Goal: Use online tool/utility: Use online tool/utility

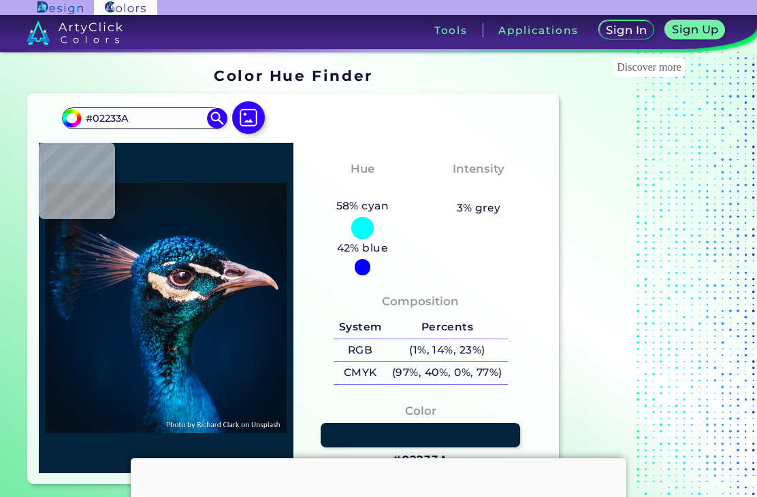
type input "#032035"
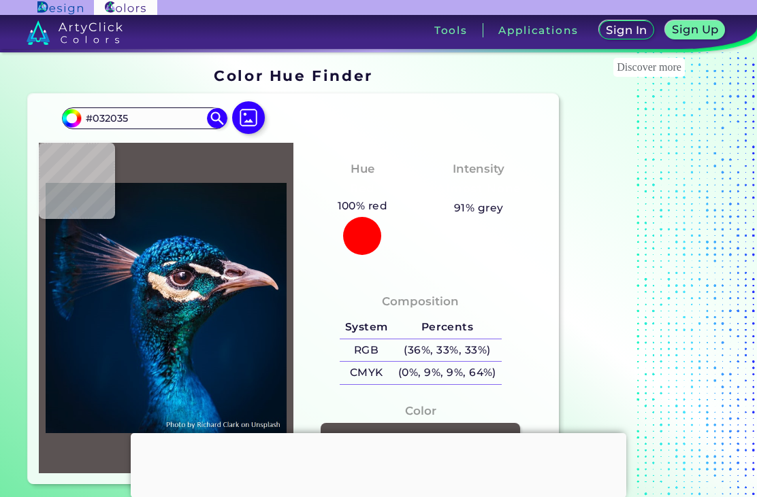
type input "#5b5353"
type input "#5B5353"
type input "#818393"
type input "#12789f"
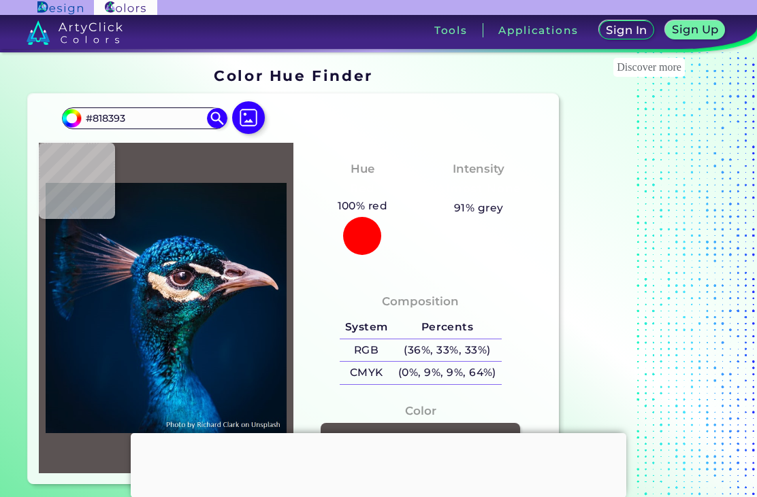
type input "#12789F"
type input "#361d2a"
type input "#361D2A"
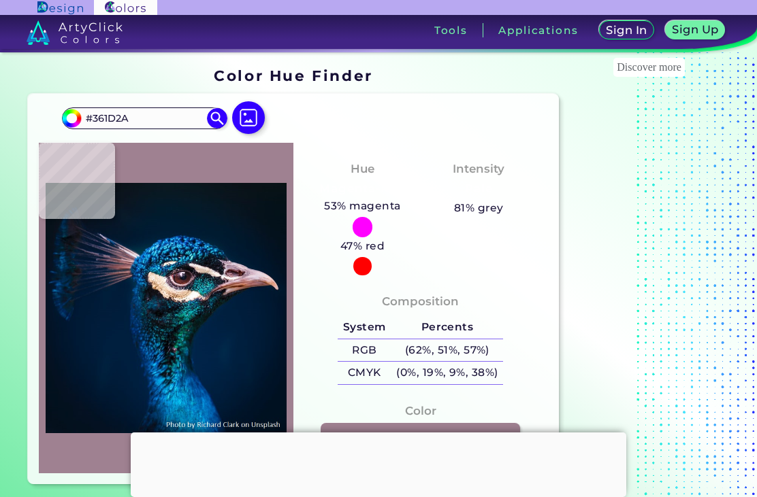
type input "#4f3846"
type input "#4F3846"
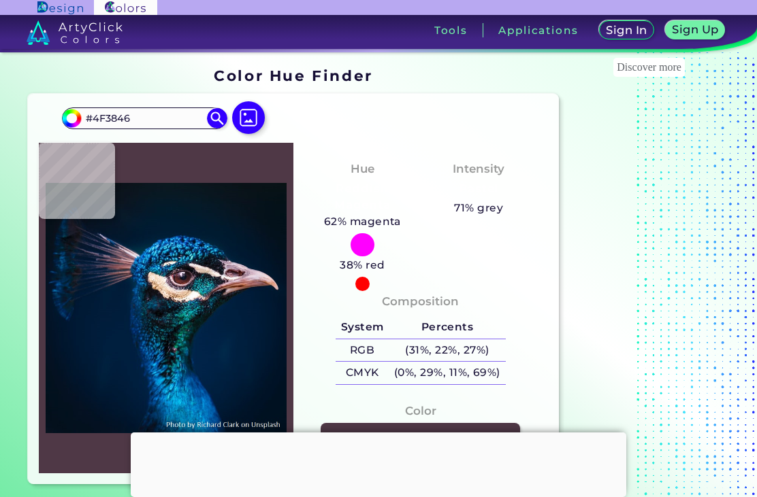
type input "#4e3143"
type input "#4E3143"
type input "#937386"
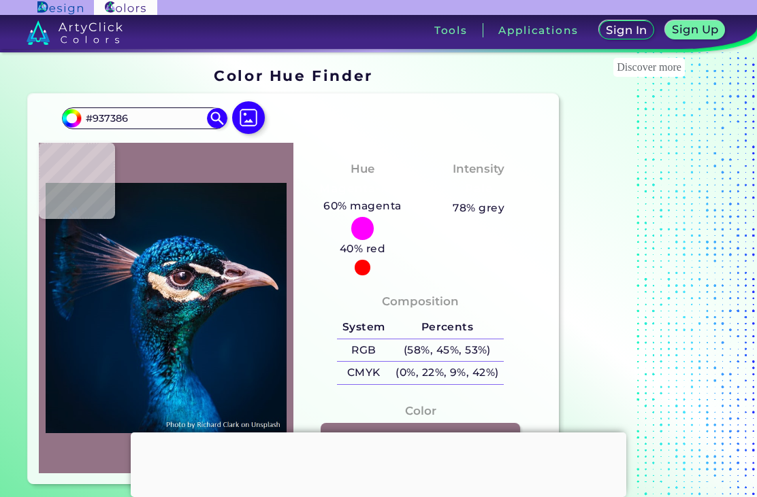
type input "#795d6e"
type input "#795D6E"
type input "#c6bdc2"
type input "#C6BDC2"
type input "#fbeddb"
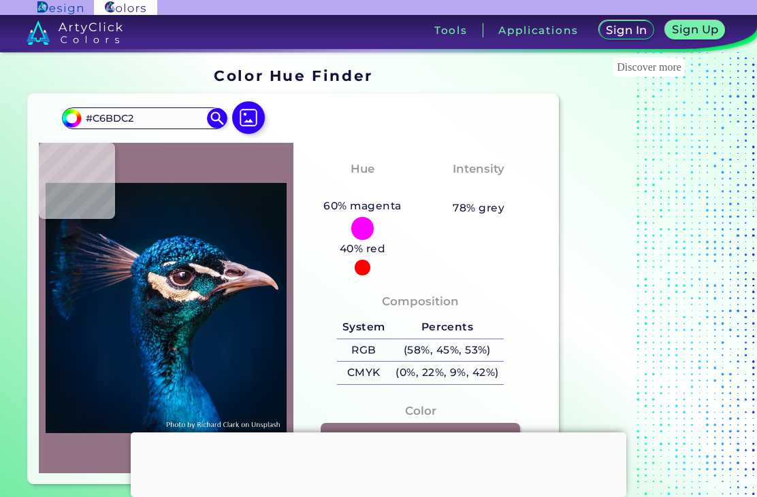
type input "#FBEDDB"
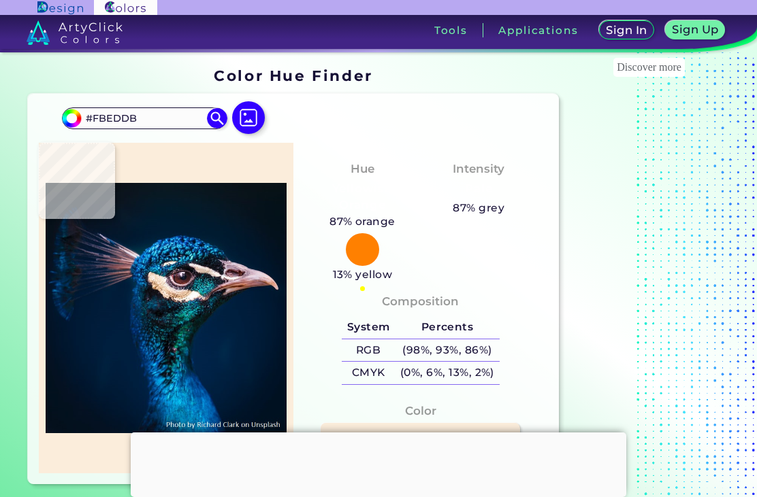
type input "#f2dccb"
type input "#F2DCCB"
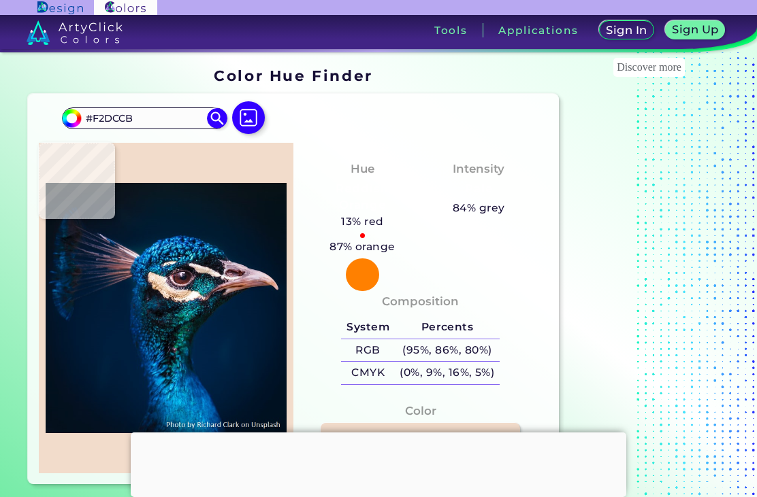
type input "#faeadf"
type input "#FAEADF"
type input "#eee5de"
type input "#EEE5DE"
type input "#6b5567"
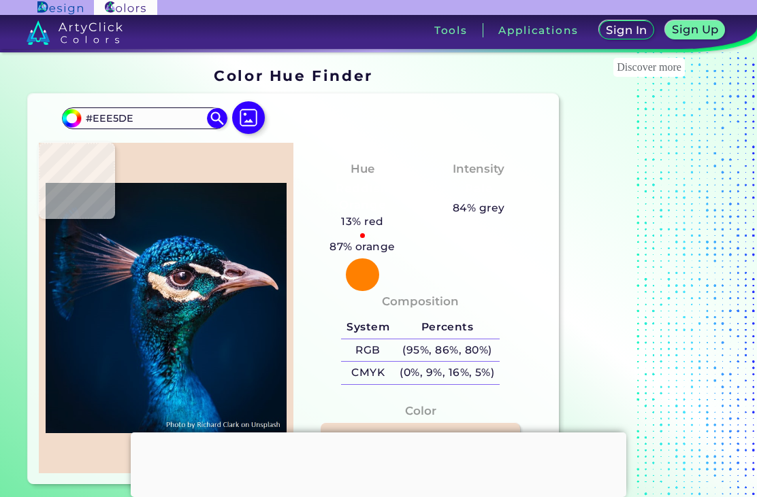
type input "#6B5567"
type input "#d3c6c7"
type input "#D3C6C7"
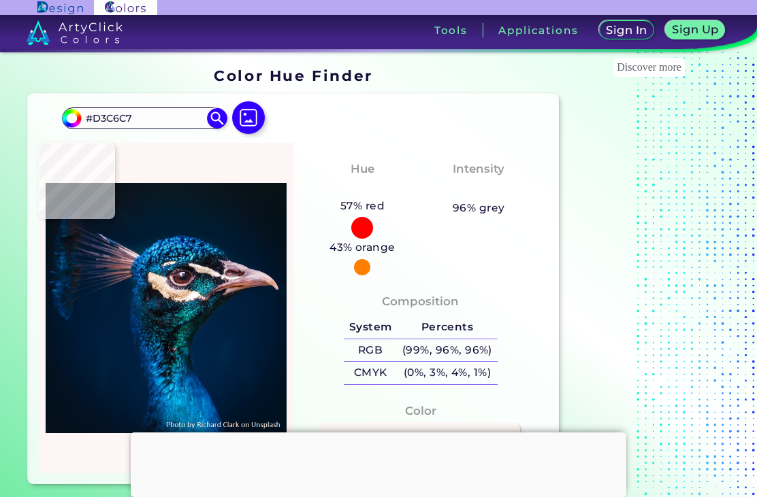
type input "#fdf6f4"
type input "#FDF6F4"
type input "#f4e4d3"
type input "#F4E4D3"
type input "#dfcdb7"
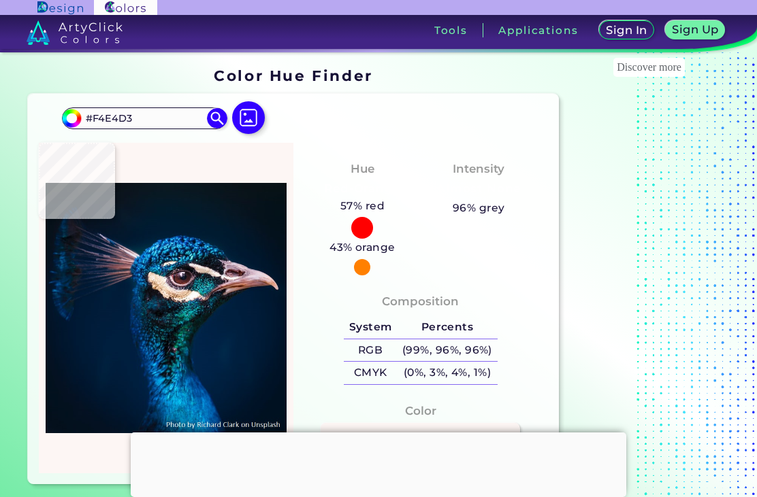
type input "#DFCDB7"
type input "#e6d4bf"
type input "#E6D4BF"
type input "#f2e4d3"
type input "#F2E4D3"
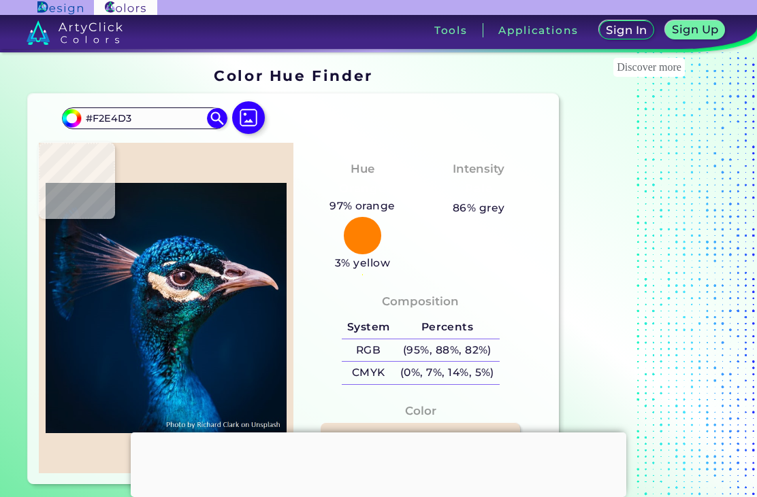
type input "#f1e1d0"
type input "#F1E1D0"
type input "#f4dcc6"
type input "#F4DCC6"
type input "#dfc4af"
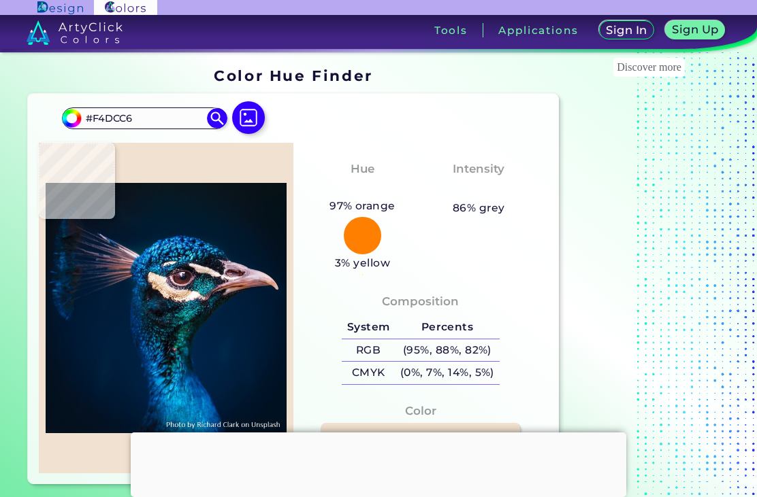
type input "#DFC4AF"
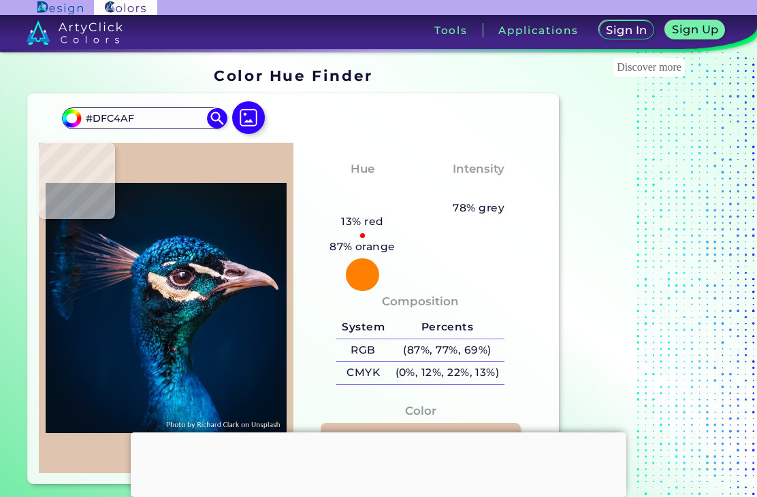
type input "#f4ddce"
type input "#F4DDCE"
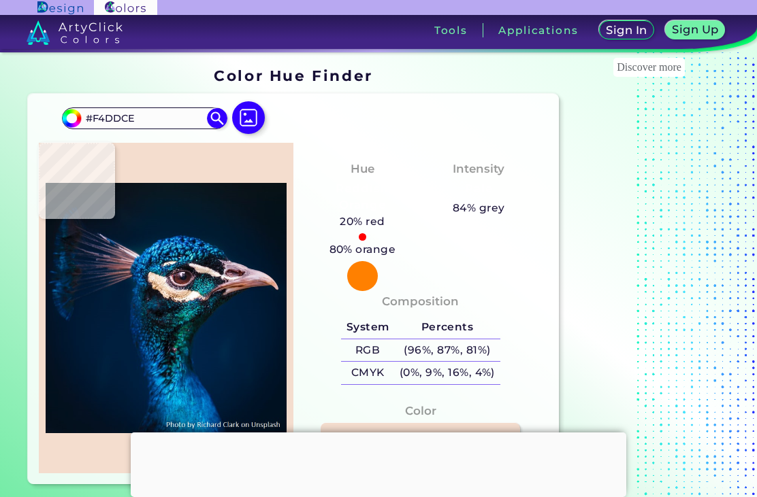
type input "#fceee6"
type input "#FCEEE6"
type input "#fbede0"
type input "#FBEDE0"
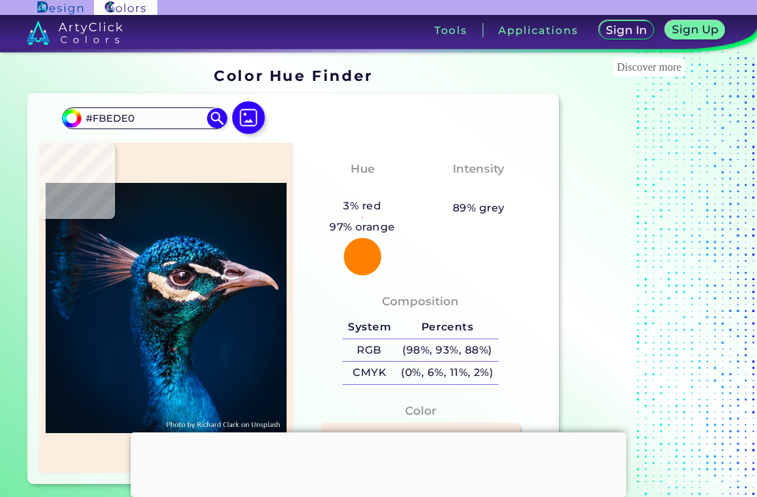
type input "#fceee6"
type input "#FCEEE6"
type input "#fff7ef"
type input "#FFF7EF"
type input "#fdf6f4"
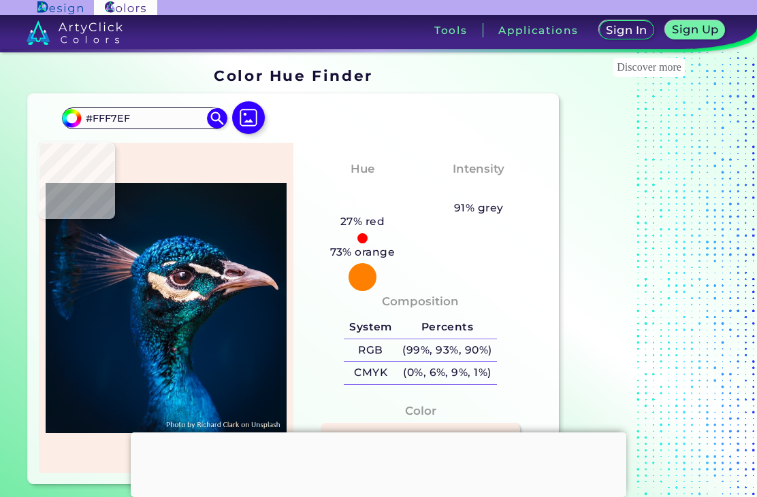
type input "#FDF6F4"
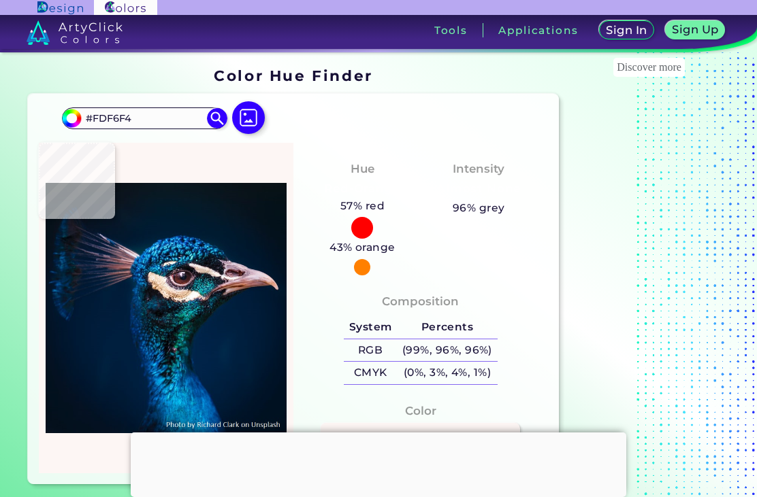
type input "#4f3846"
type input "#4F3846"
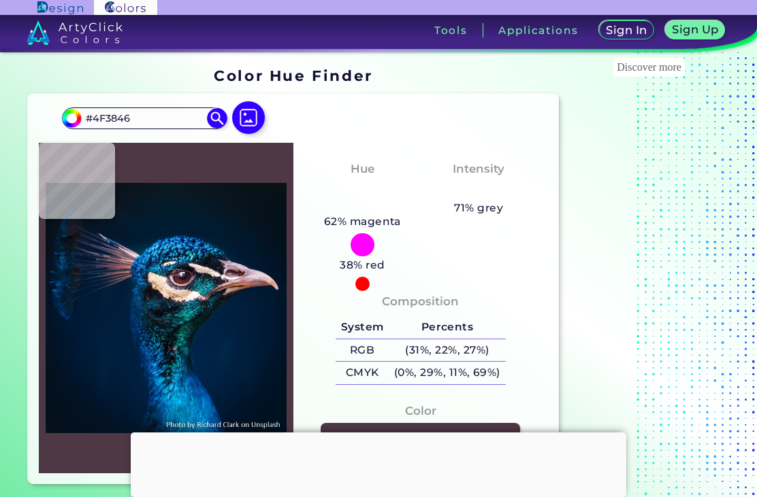
type input "#4a161d"
type input "#4A161D"
type input "#351c20"
type input "#351C20"
type input "#4a2423"
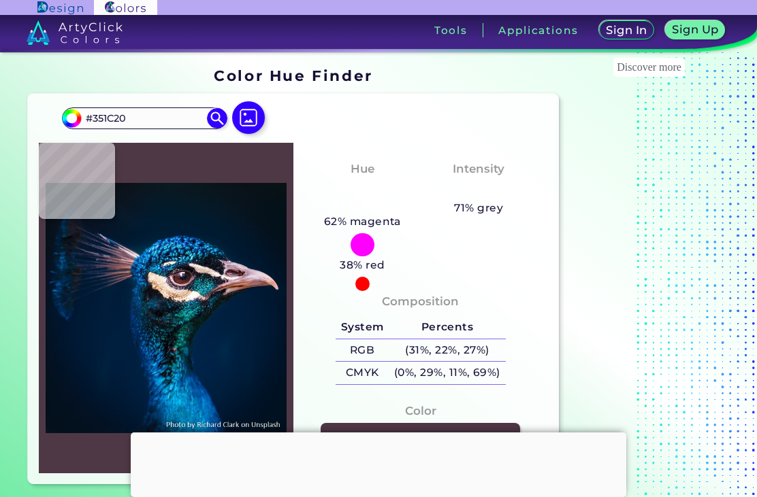
type input "#4A2423"
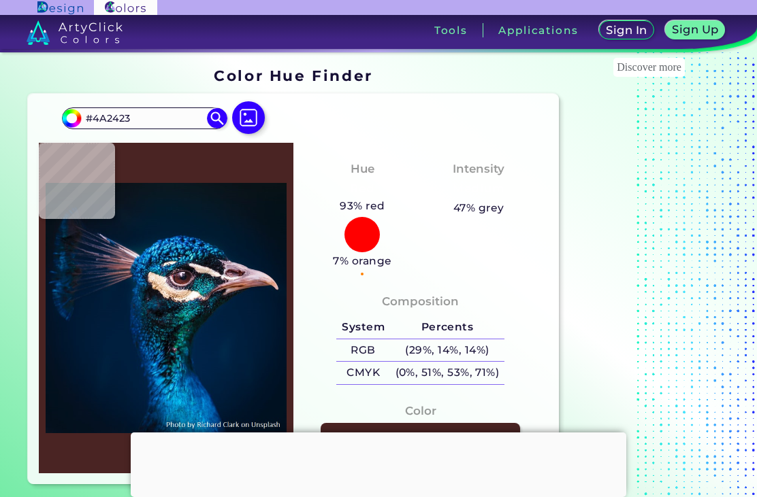
type input "#53292e"
type input "#53292E"
type input "#351c20"
type input "#351C20"
type input "#4a161d"
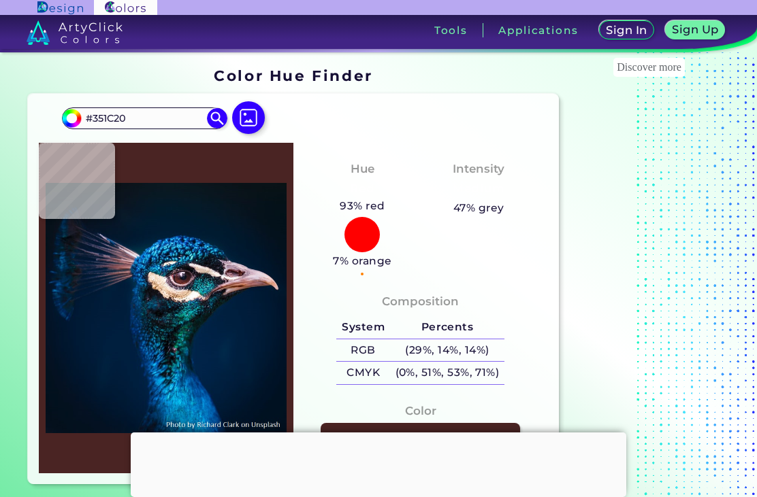
type input "#4A161D"
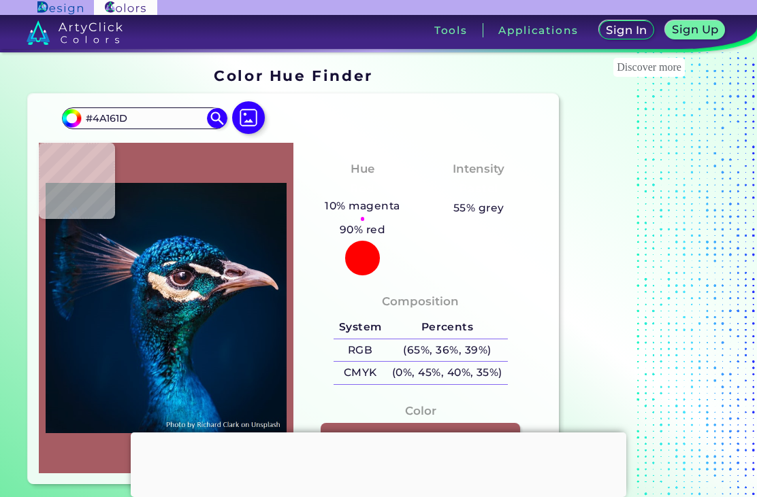
type input "#a65c63"
type input "#A65C63"
type input "#c0868f"
type input "#C0868F"
type input "#ffeaef"
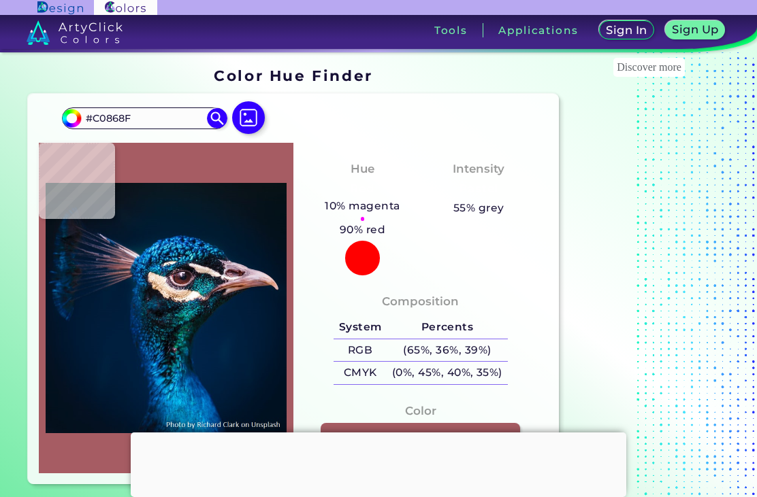
type input "#FFEAEF"
type input "#fff9fc"
type input "#FFF9FC"
type input "#745c69"
type input "#745C69"
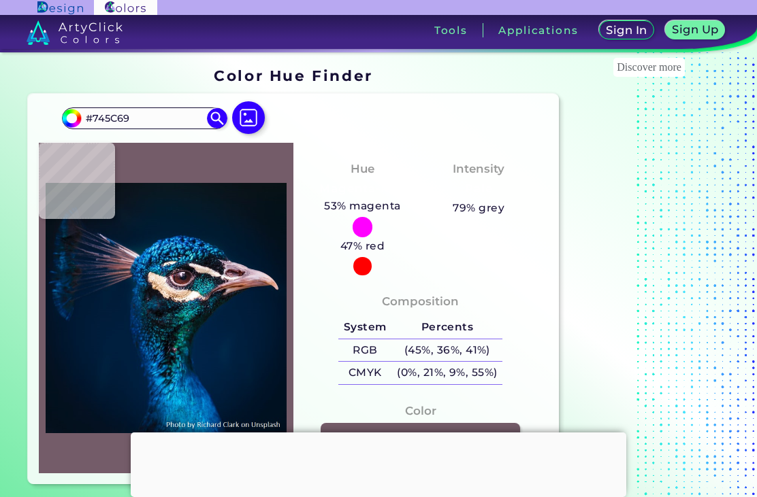
type input "#73596a"
type input "#73596A"
type input "#231121"
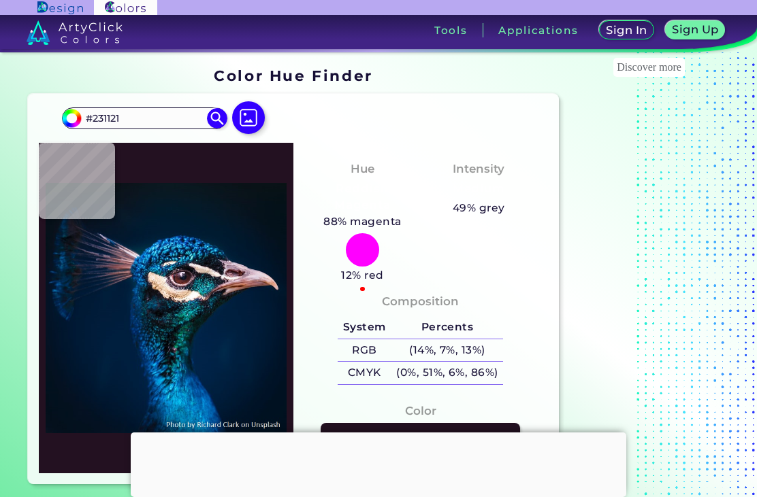
type input "#1c1a26"
type input "#1C1A26"
type input "#022c4f"
type input "#022C4F"
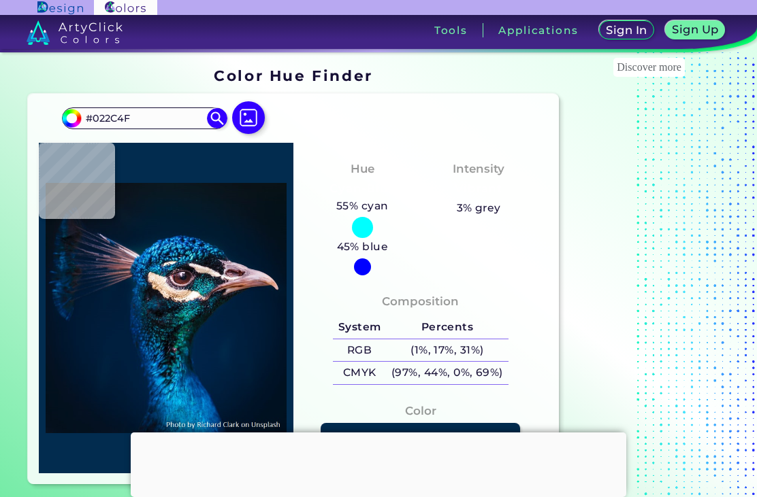
type input "#0a3d5a"
type input "#0A3D5A"
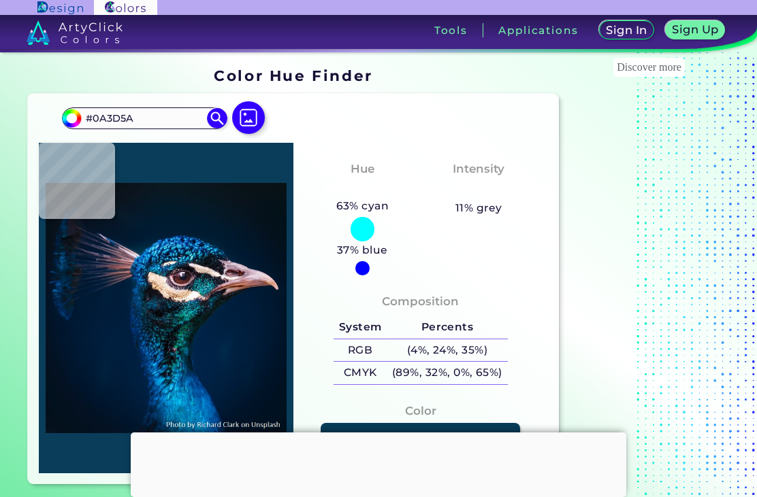
type input "#113554"
type input "#0a3d5a"
type input "#0A3D5A"
type input "#003e56"
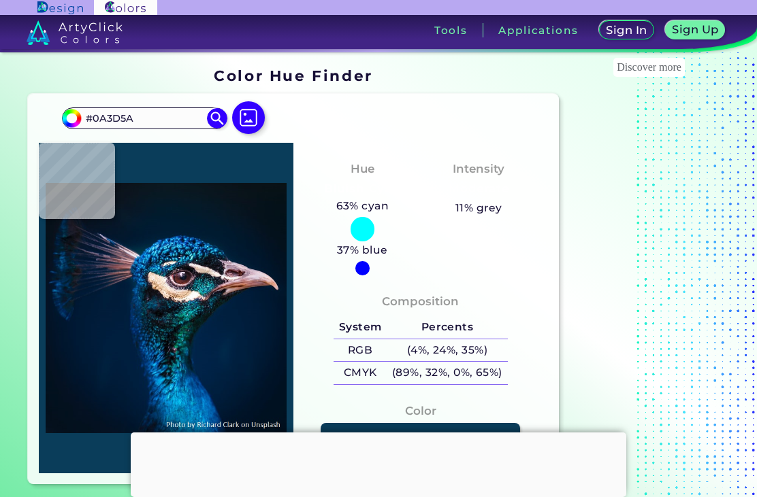
type input "#003E56"
type input "#195572"
type input "#205e80"
type input "#205E80"
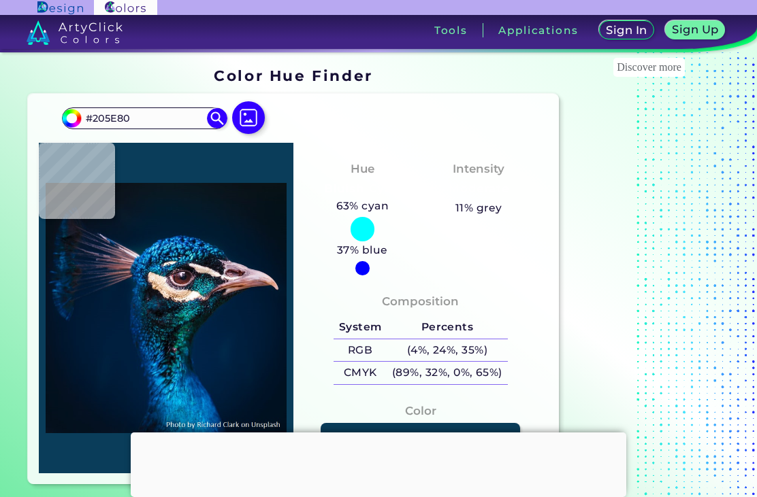
type input "#125579"
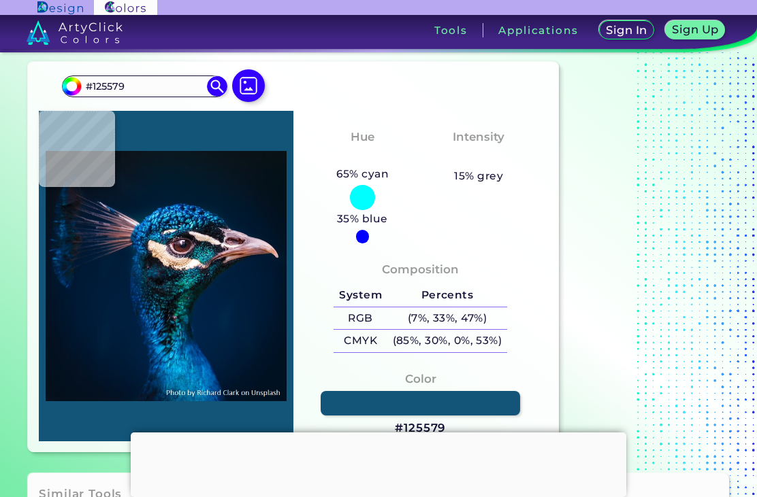
scroll to position [33, 0]
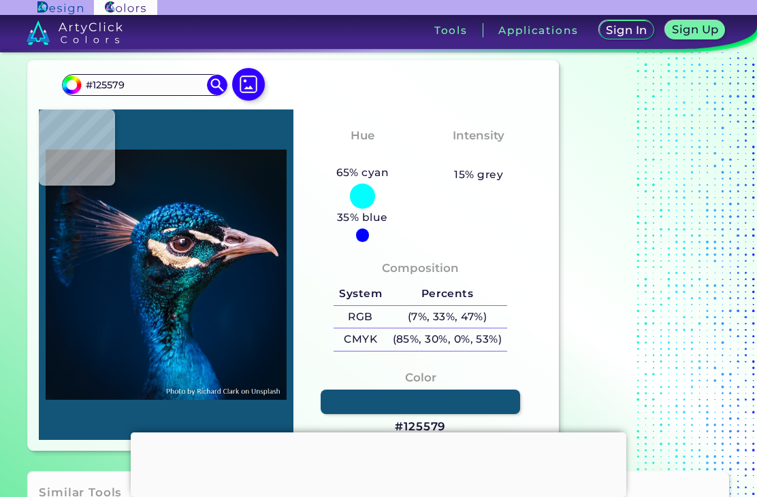
type input "#0061ac"
type input "#0061AC"
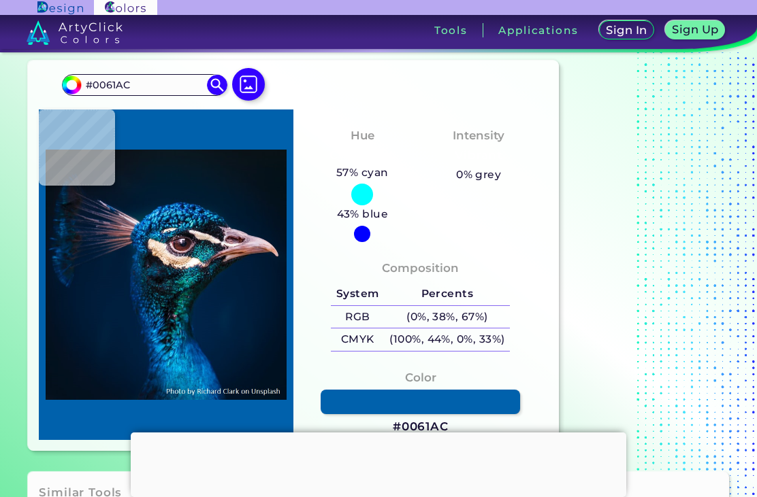
type input "#0161b0"
type input "#0161B0"
type input "#0788d6"
type input "#0788D6"
type input "#00589f"
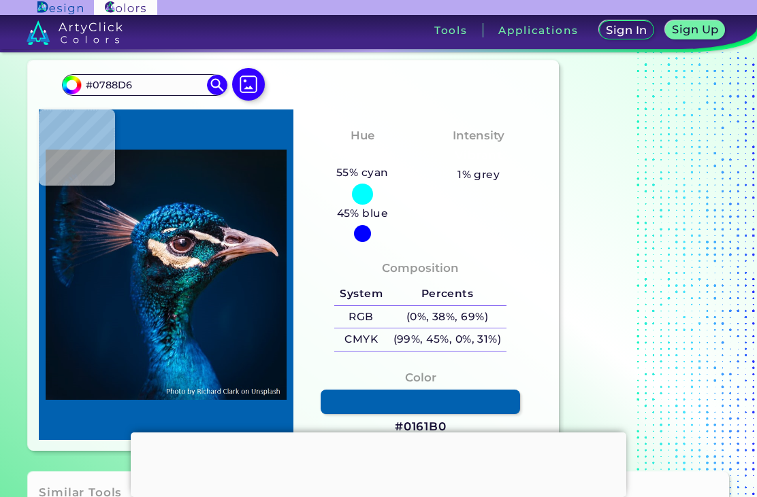
type input "#00589F"
type input "#005fa4"
type input "#005FA4"
type input "#0368b3"
type input "#0368B3"
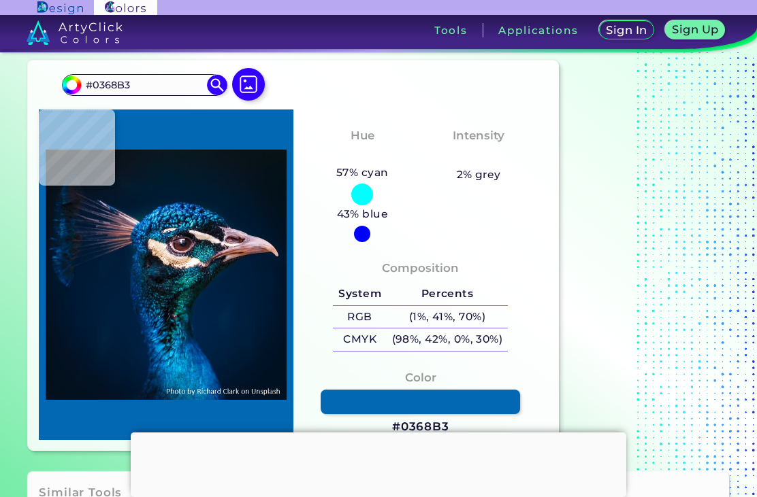
type input "#0267b1"
type input "#0267B1"
type input "#066ab6"
type input "#066AB6"
type input "#046ab6"
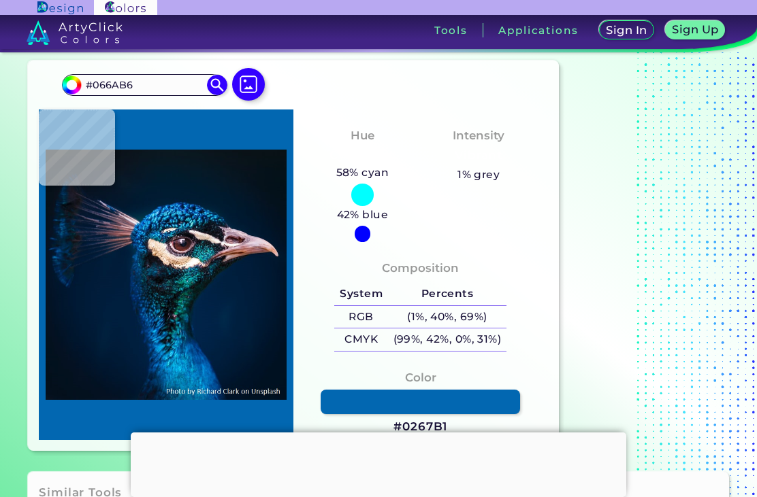
type input "#046AB6"
type input "#0162ab"
type input "#0162AB"
type input "#005ba3"
type input "#005BA3"
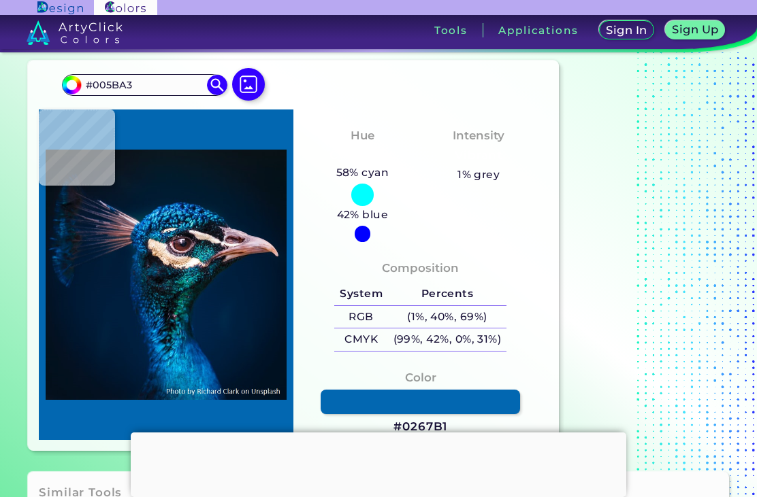
type input "#004b93"
type input "#004B93"
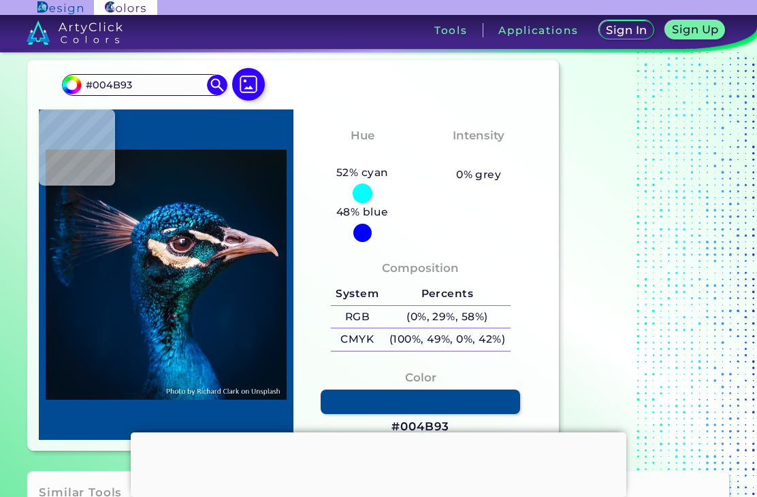
type input "#014b90"
type input "#014B90"
type input "#02559e"
type input "#02559E"
type input "#001e40"
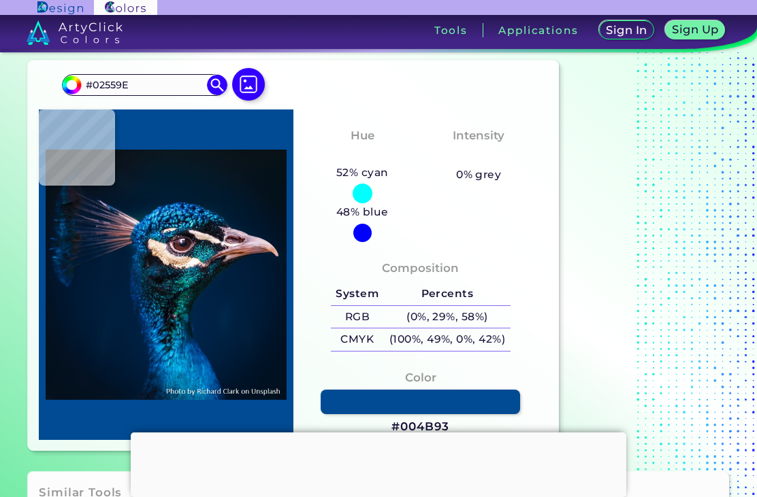
type input "#001E40"
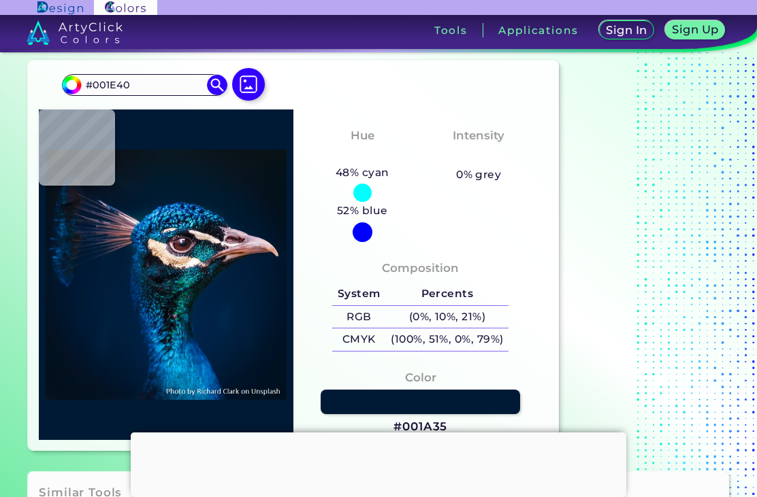
type input "#001a35"
type input "#001A35"
type input "#001830"
type input "#00172f"
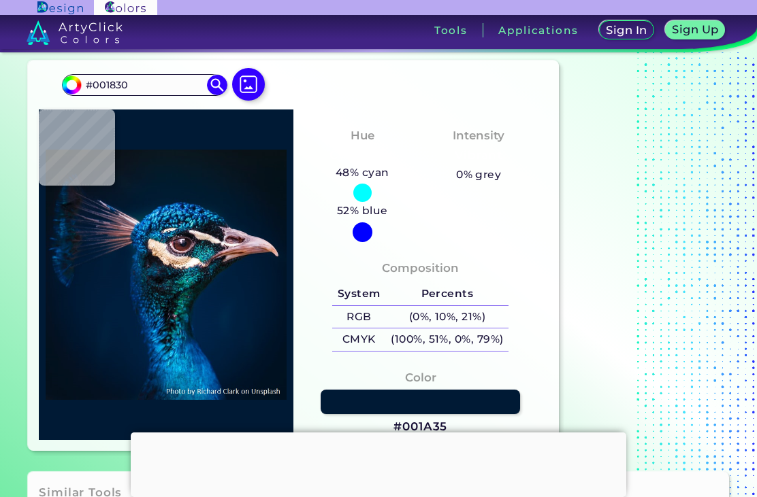
type input "#00172F"
type input "#001830"
type input "#021830"
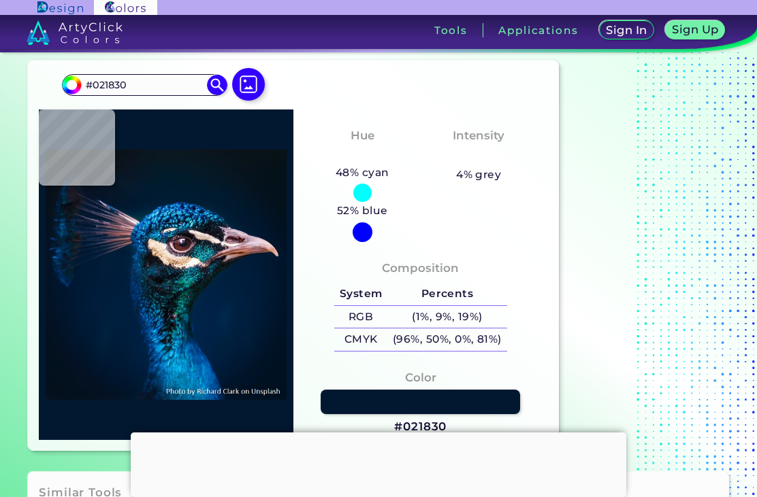
type input "#001832"
type input "#001932"
type input "#011933"
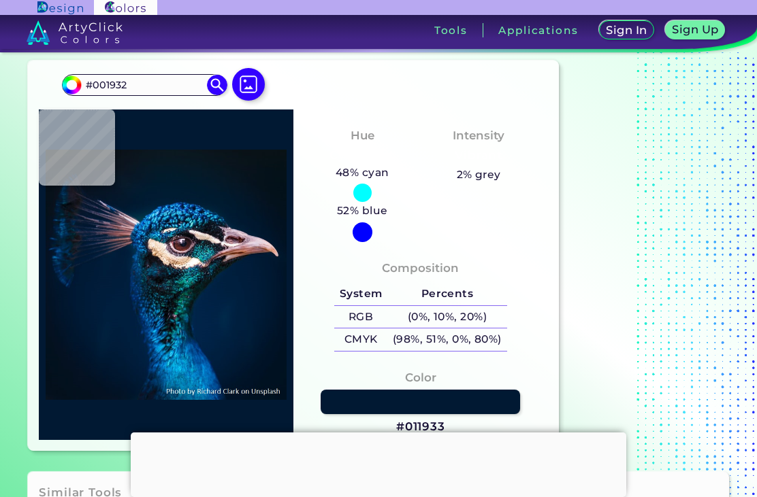
type input "#011933"
type input "#001935"
type input "#001834"
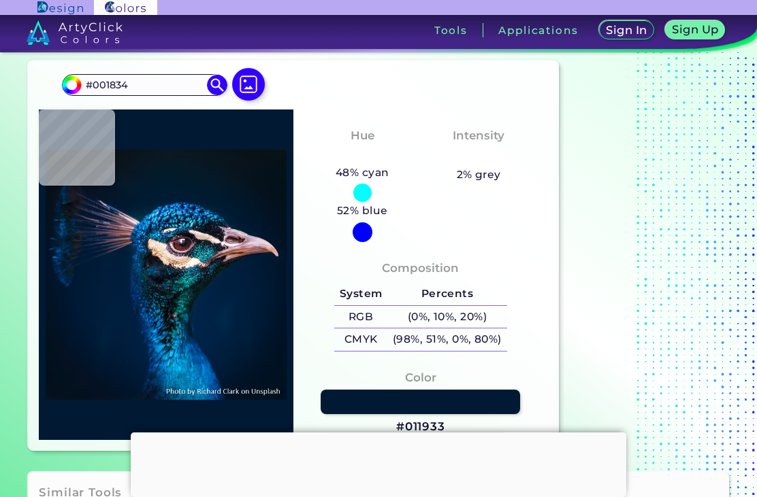
type input "#001935"
type input "#001a33"
type input "#001A33"
type input "#001935"
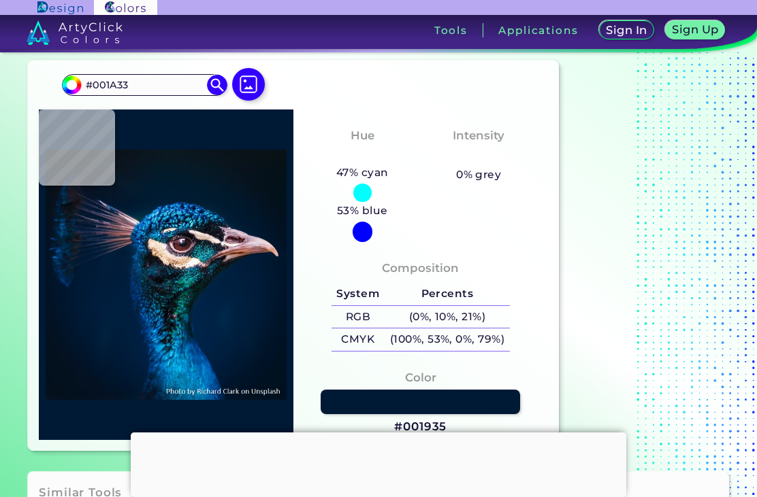
type input "#001935"
type input "#001b36"
type input "#001B36"
type input "#001a33"
type input "#001A33"
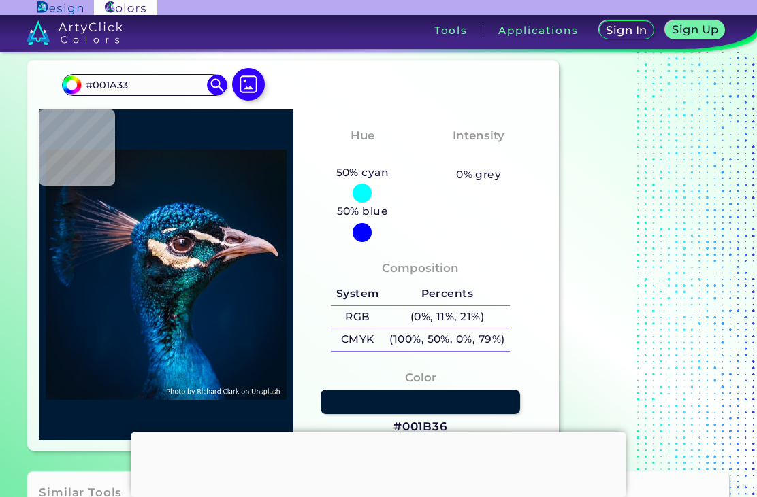
type input "#011933"
type input "#001935"
type input "#001b38"
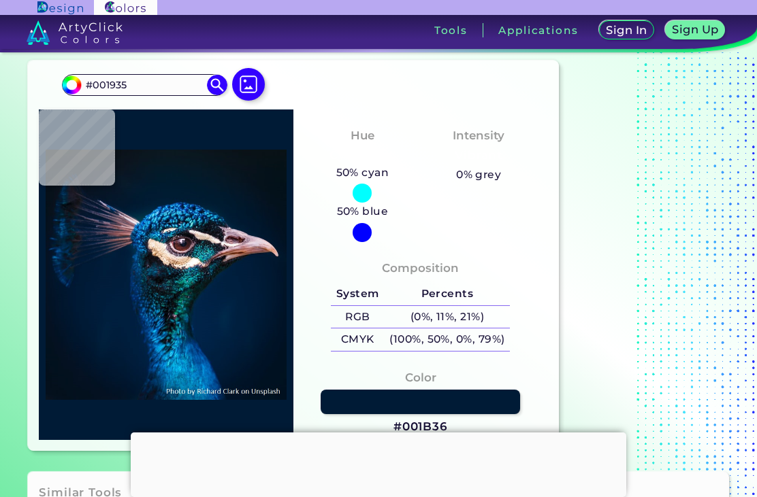
type input "#001B38"
type input "#011c39"
type input "#011C39"
type input "#001e3a"
type input "#001E3A"
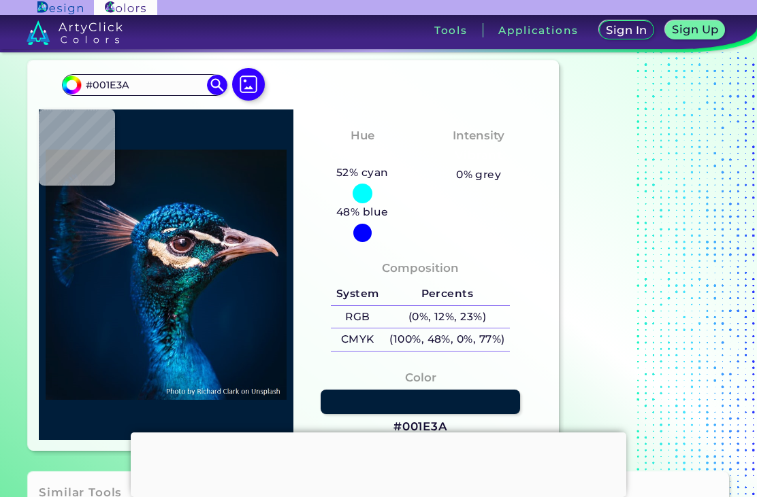
type input "#001d3b"
type input "#001D3B"
type input "#011c3a"
type input "#011C3A"
type input "#011c39"
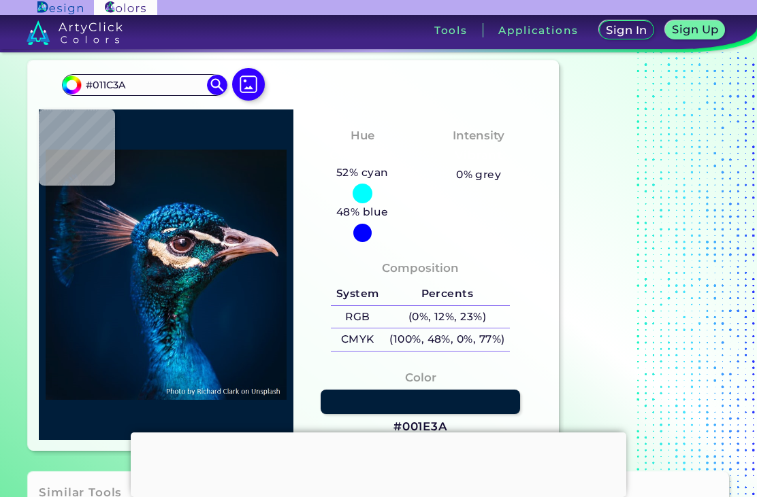
type input "#011C39"
type input "#001b38"
type input "#001B38"
type input "#001b36"
type input "#001B36"
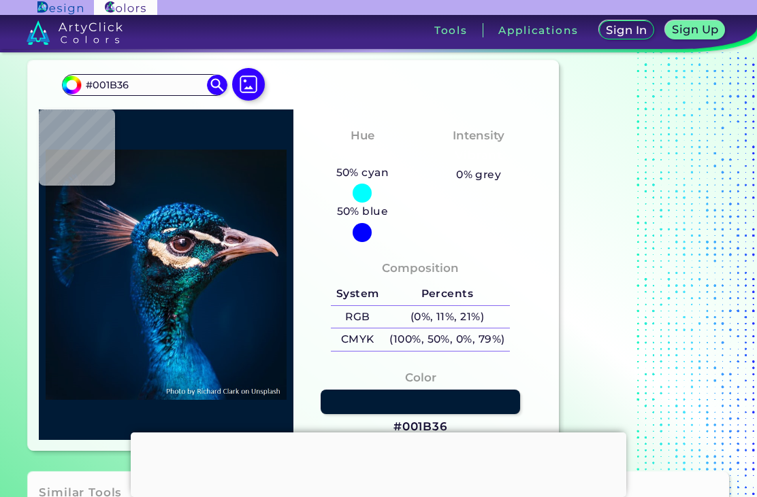
type input "#001b38"
type input "#001B38"
type input "#001936"
type input "#001935"
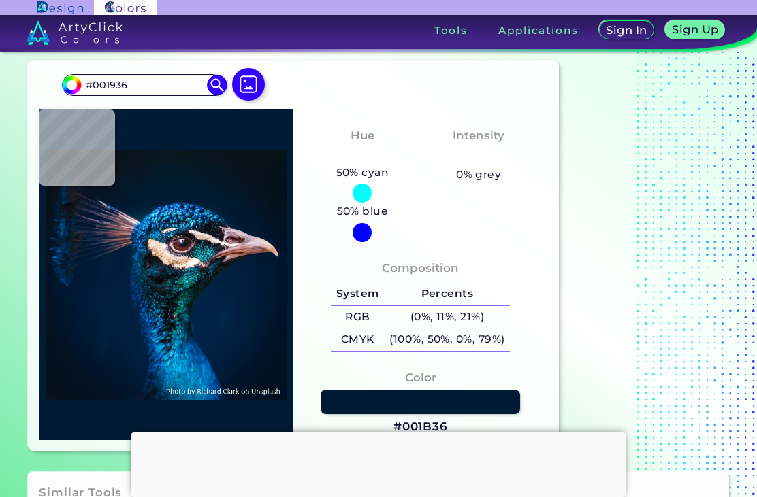
type input "#001935"
type input "#001b36"
type input "#001B36"
type input "#021d3b"
type input "#021D3B"
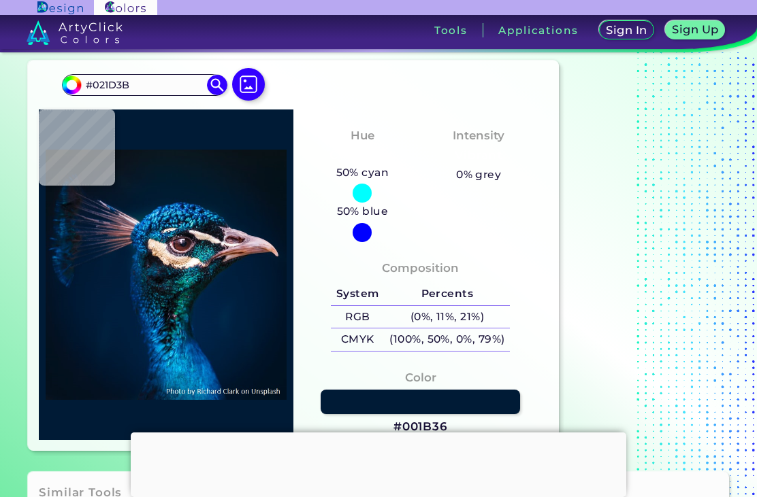
type input "#001d3b"
type input "#001D3B"
type input "#011c39"
type input "#011C39"
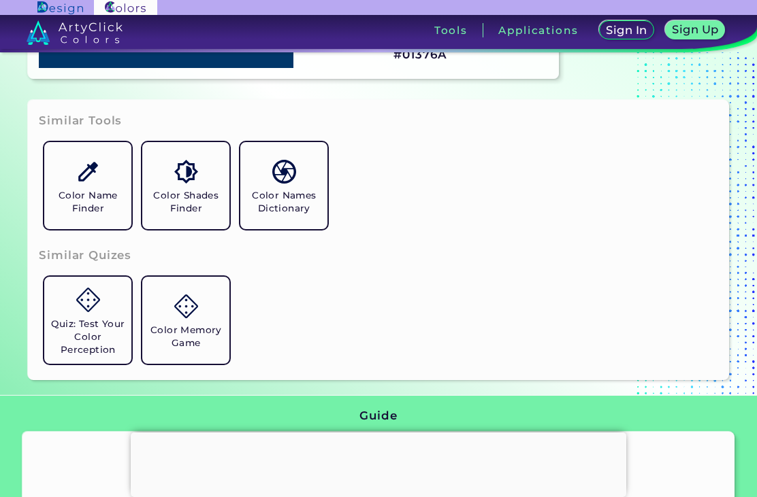
scroll to position [405, 0]
